Goal: Check status: Check status

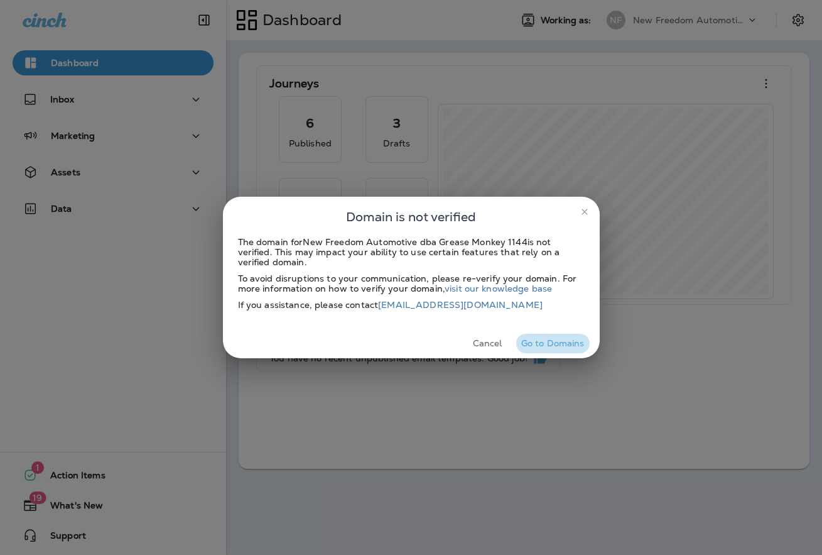
click at [548, 340] on button "Go to Domains" at bounding box center [552, 343] width 73 height 19
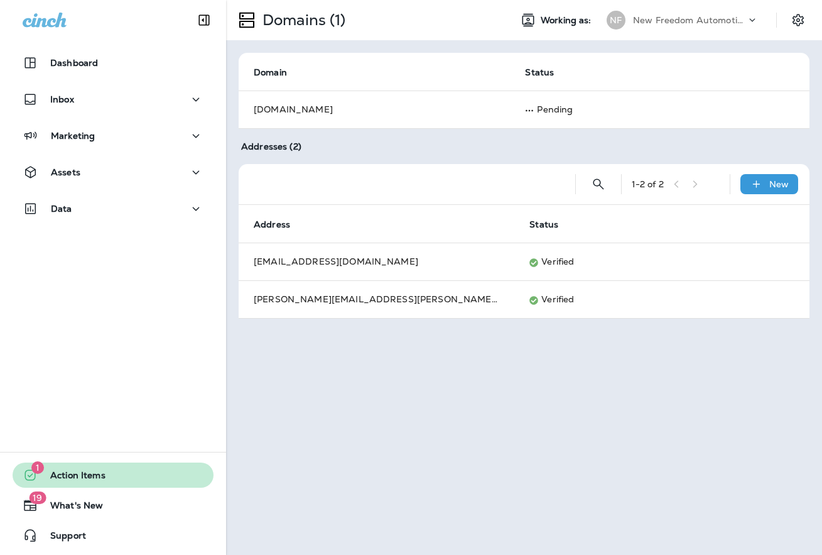
click at [85, 478] on span "Action Items" at bounding box center [72, 477] width 68 height 15
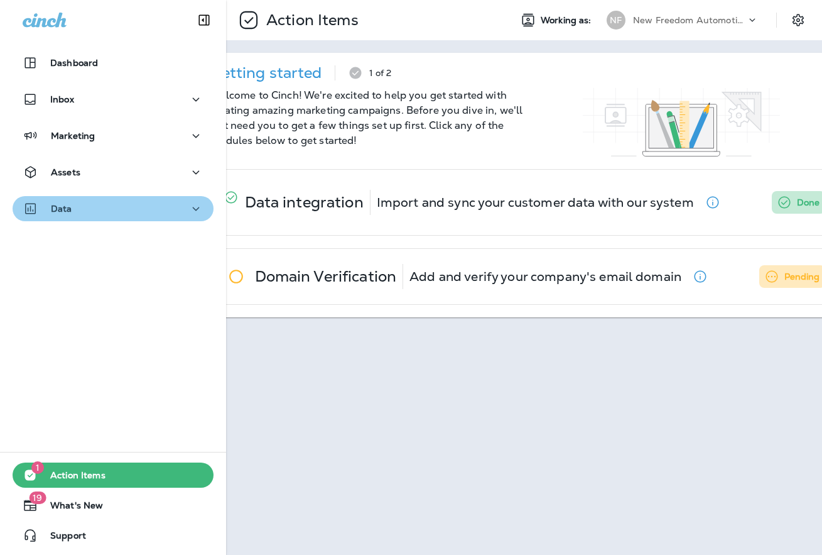
click at [46, 207] on div "Data" at bounding box center [48, 209] width 50 height 16
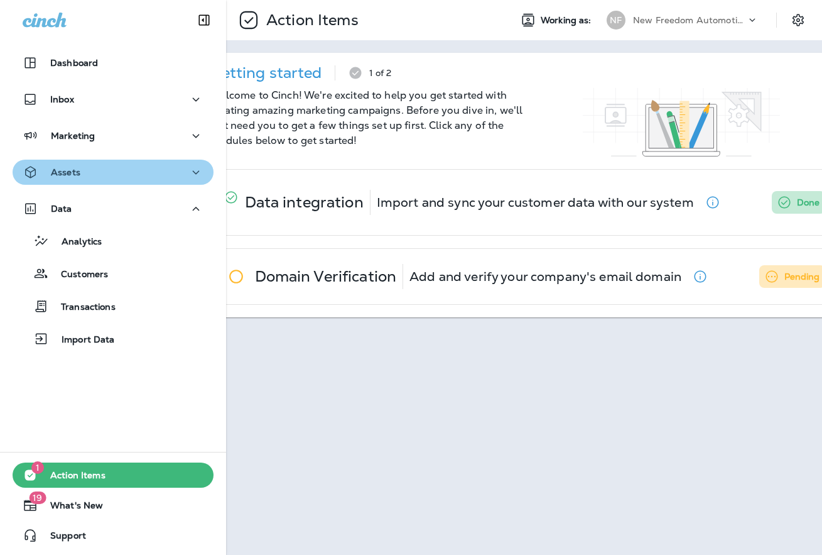
click at [70, 165] on div "Assets" at bounding box center [52, 173] width 58 height 16
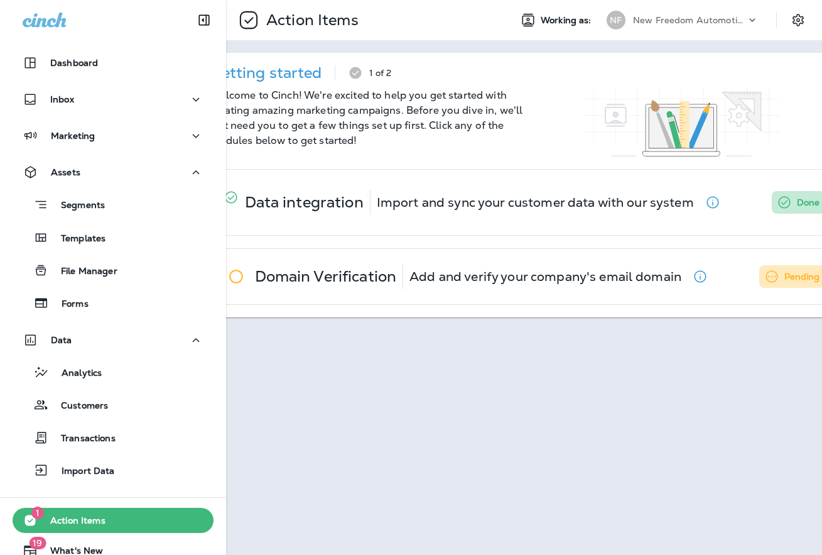
click at [321, 435] on div "Action Items Working as: NF New Freedom Automotive dba Grease Monkey 1144 Getti…" at bounding box center [524, 277] width 596 height 555
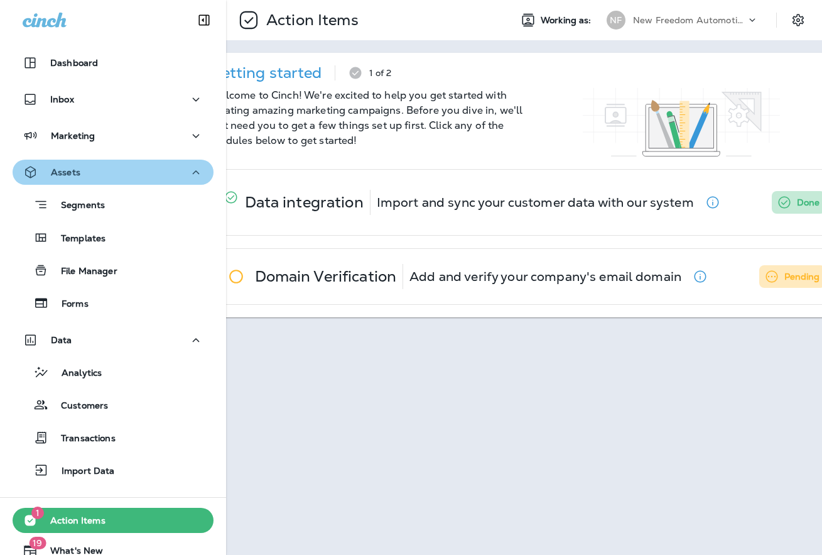
click at [194, 173] on icon "button" at bounding box center [195, 173] width 15 height 16
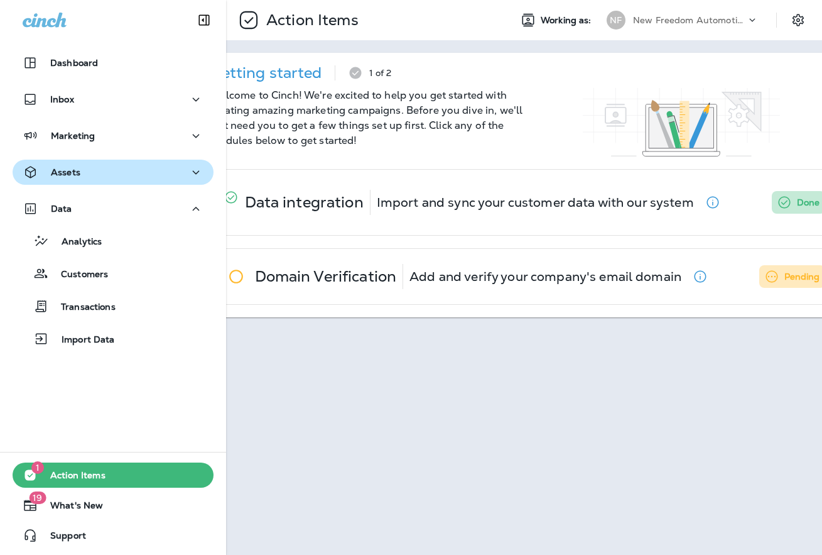
click at [538, 137] on div at bounding box center [682, 122] width 314 height 68
click at [801, 16] on icon "Settings" at bounding box center [798, 20] width 15 height 15
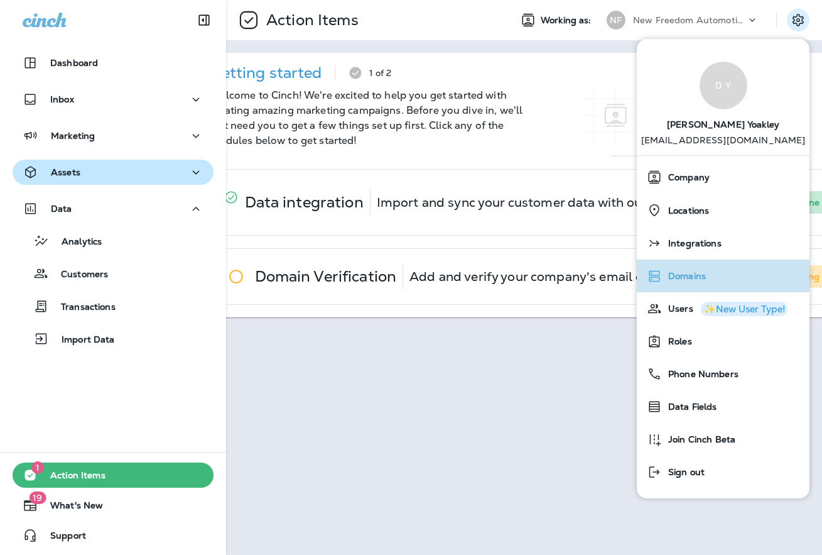
click at [692, 276] on span "Domains" at bounding box center [684, 276] width 44 height 11
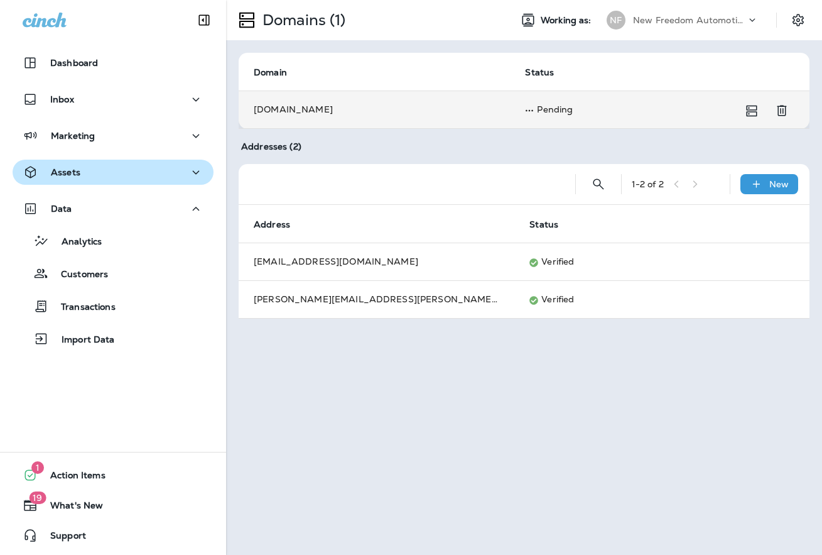
click at [526, 107] on td "Pending" at bounding box center [644, 109] width 269 height 38
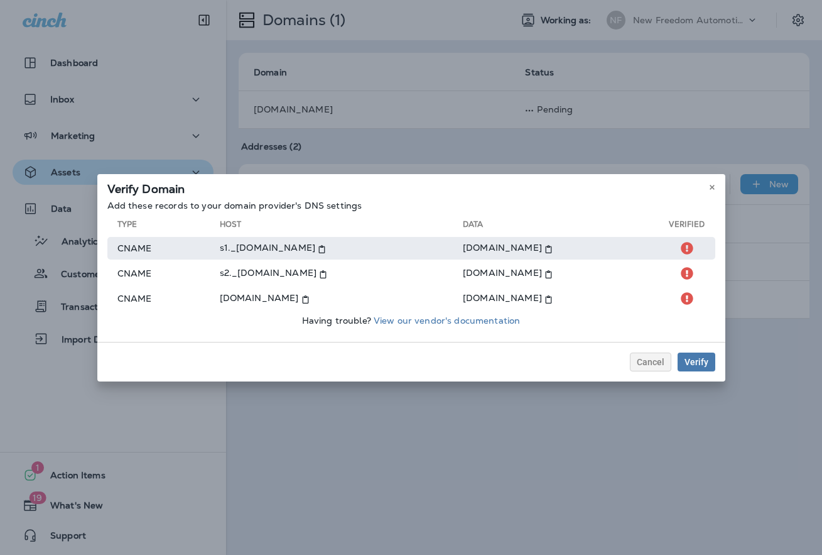
click at [326, 247] on icon at bounding box center [322, 249] width 8 height 8
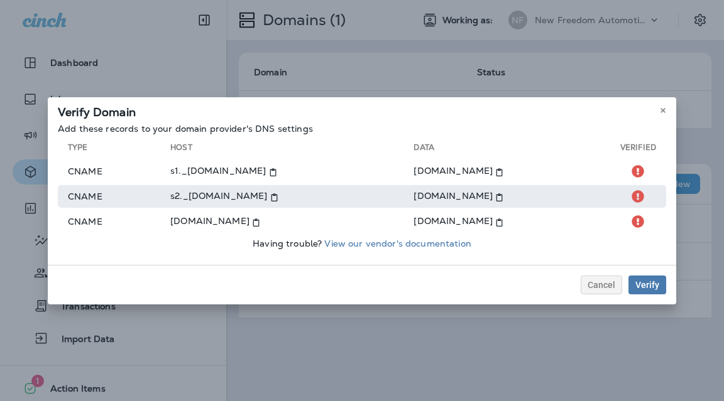
click at [179, 191] on td "s2._[DOMAIN_NAME]" at bounding box center [291, 196] width 243 height 23
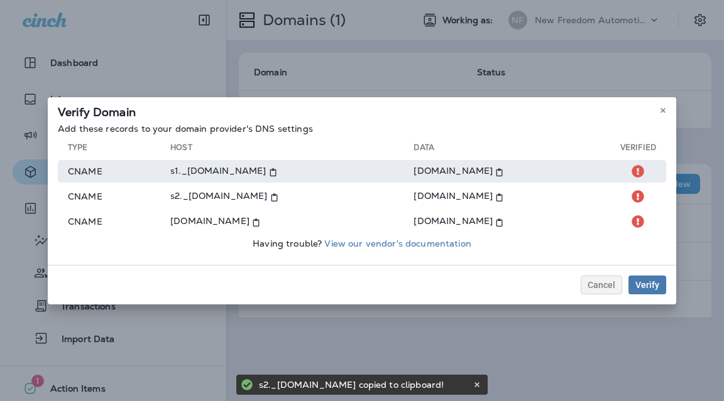
click at [187, 178] on td "s1._[DOMAIN_NAME]" at bounding box center [291, 171] width 243 height 23
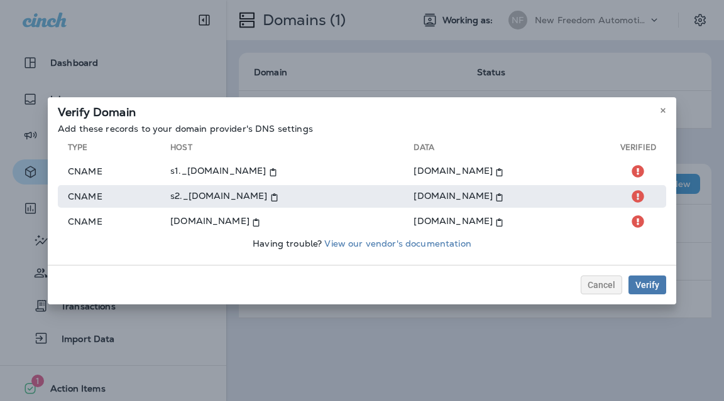
click at [173, 193] on td "s2._[DOMAIN_NAME]" at bounding box center [291, 196] width 243 height 23
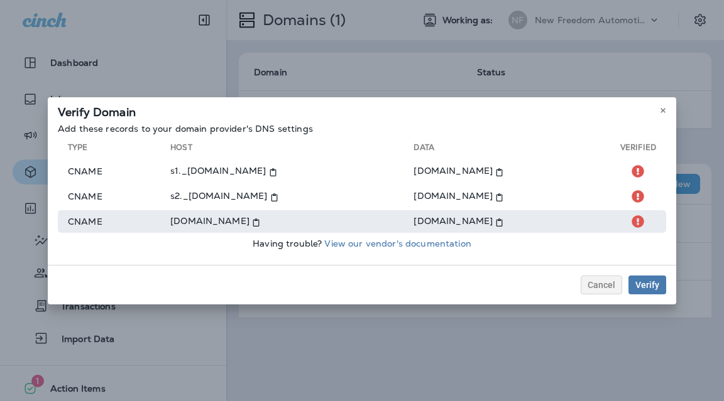
click at [170, 217] on td "[DOMAIN_NAME]" at bounding box center [291, 221] width 243 height 23
